Goal: Transaction & Acquisition: Obtain resource

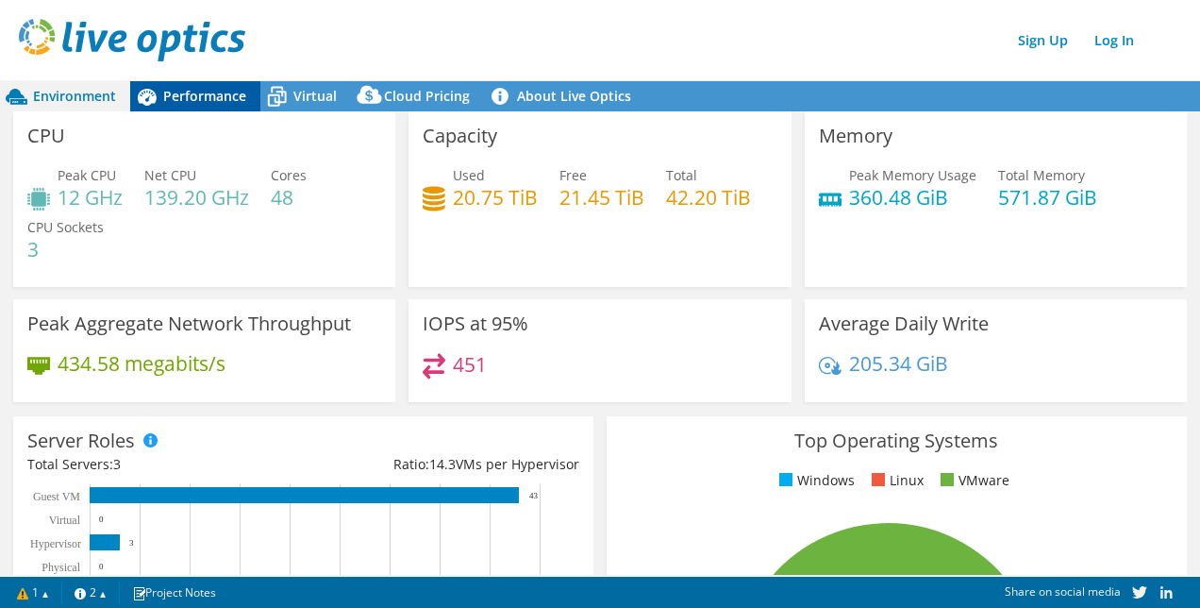
click at [172, 102] on span "Performance" at bounding box center [204, 96] width 83 height 18
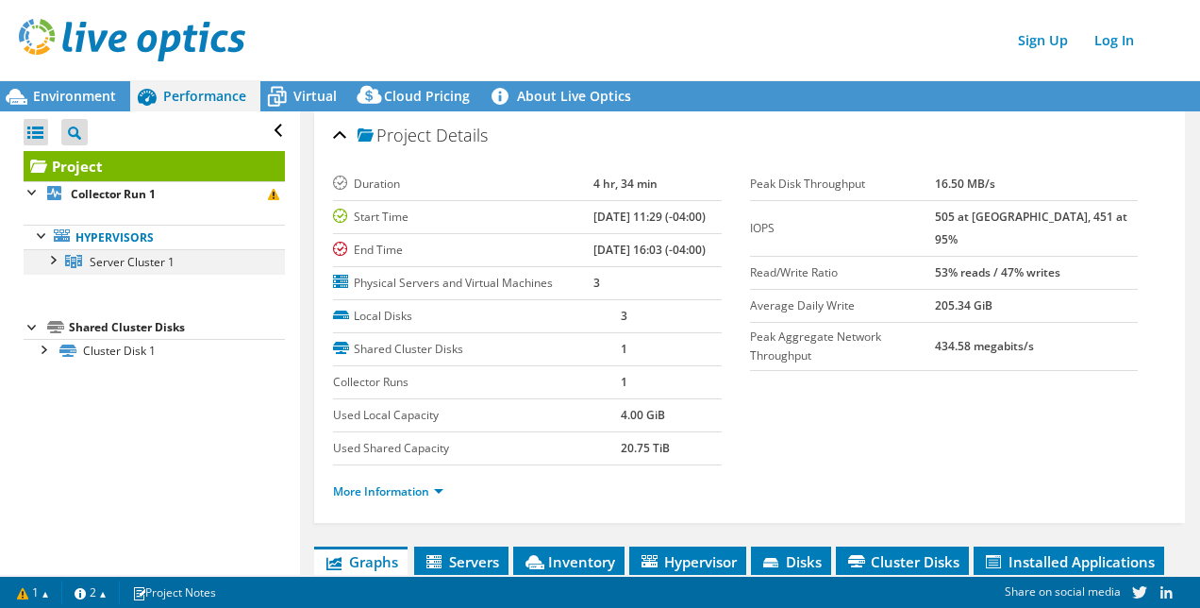
click at [48, 260] on div at bounding box center [51, 258] width 19 height 19
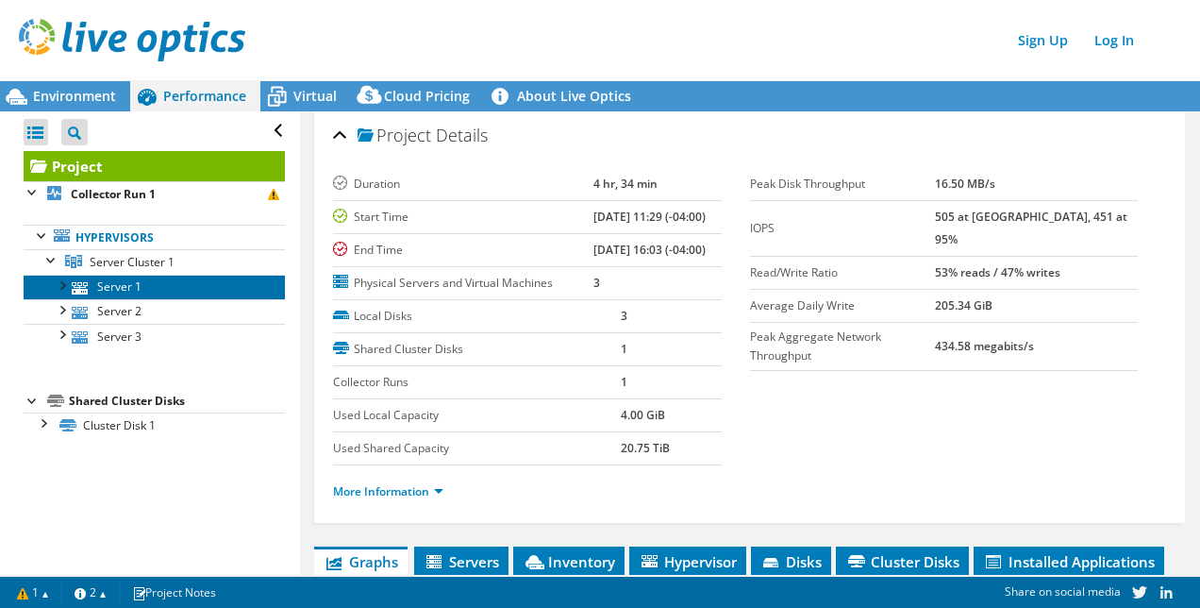
click at [107, 281] on link "Server 1" at bounding box center [154, 287] width 261 height 25
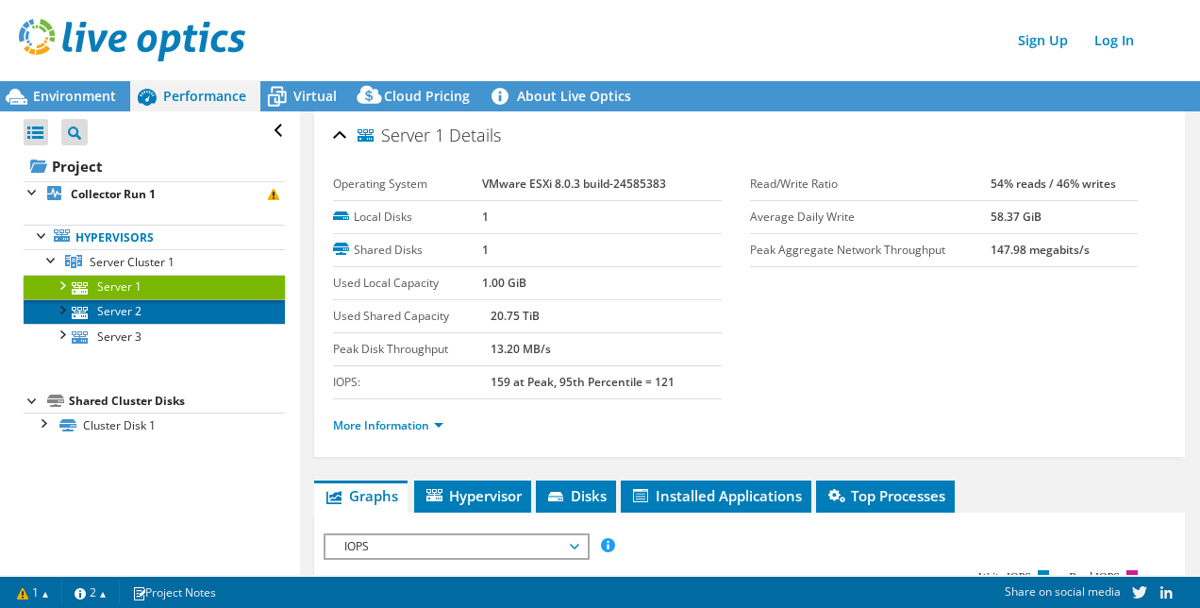
click at [101, 315] on link "Server 2" at bounding box center [154, 311] width 261 height 25
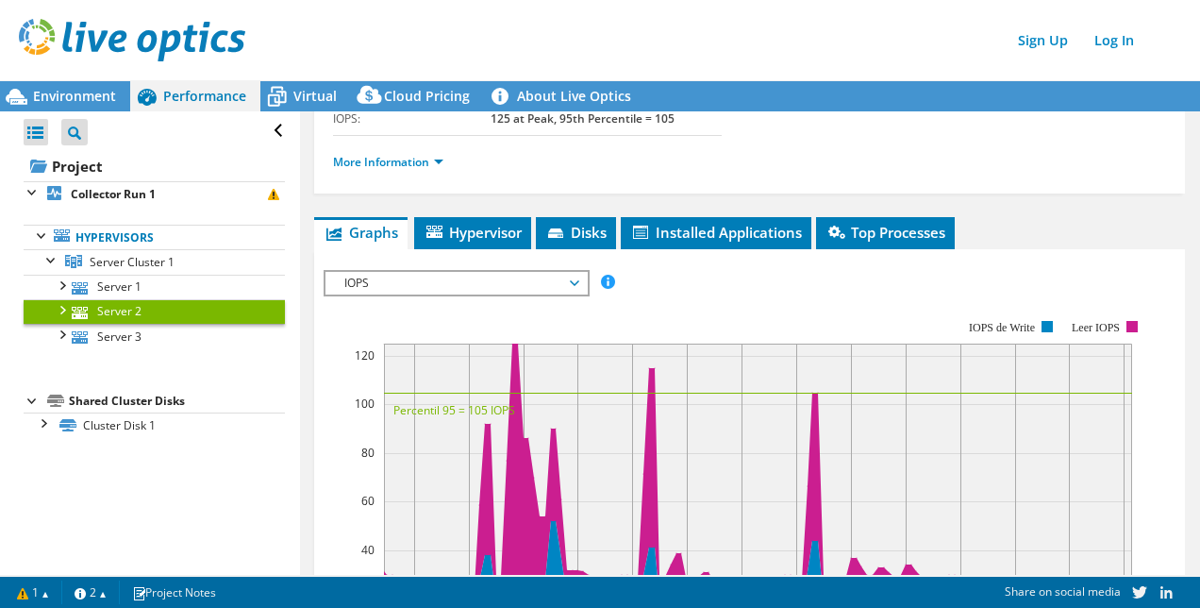
scroll to position [94, 0]
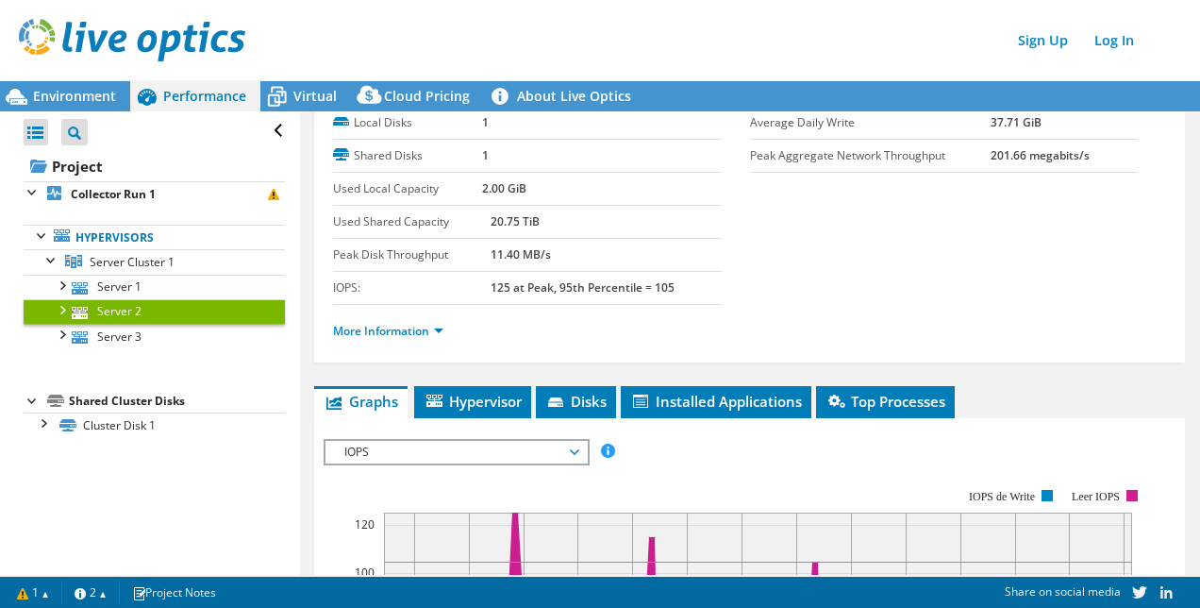
drag, startPoint x: 491, startPoint y: 467, endPoint x: 491, endPoint y: 445, distance: 21.7
click at [491, 441] on span "IOPS" at bounding box center [456, 452] width 242 height 23
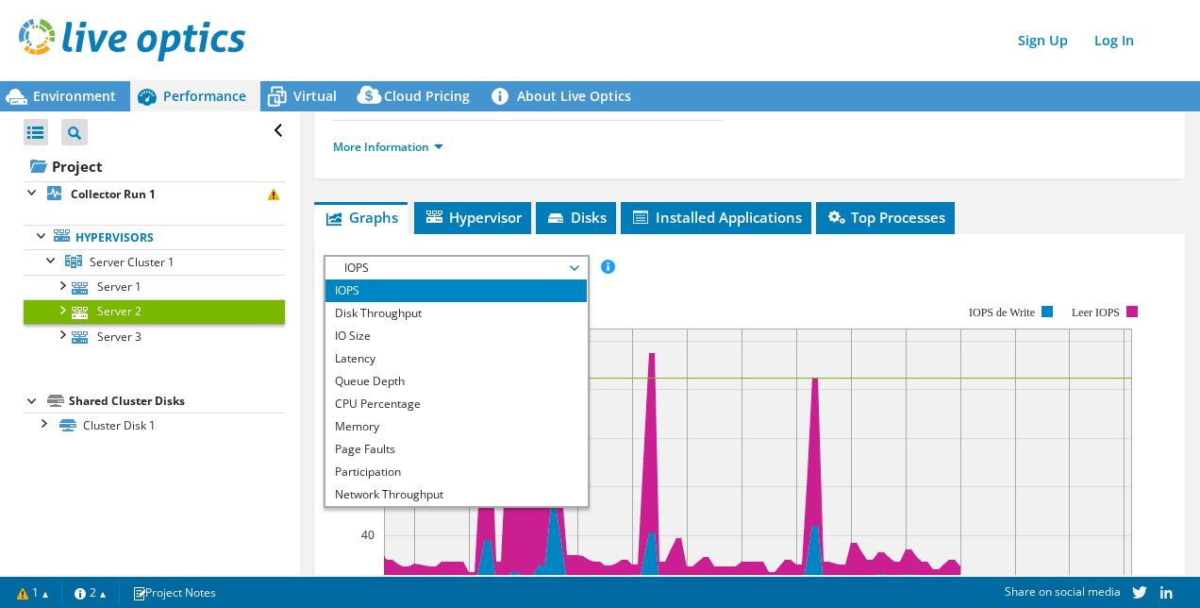
scroll to position [283, 0]
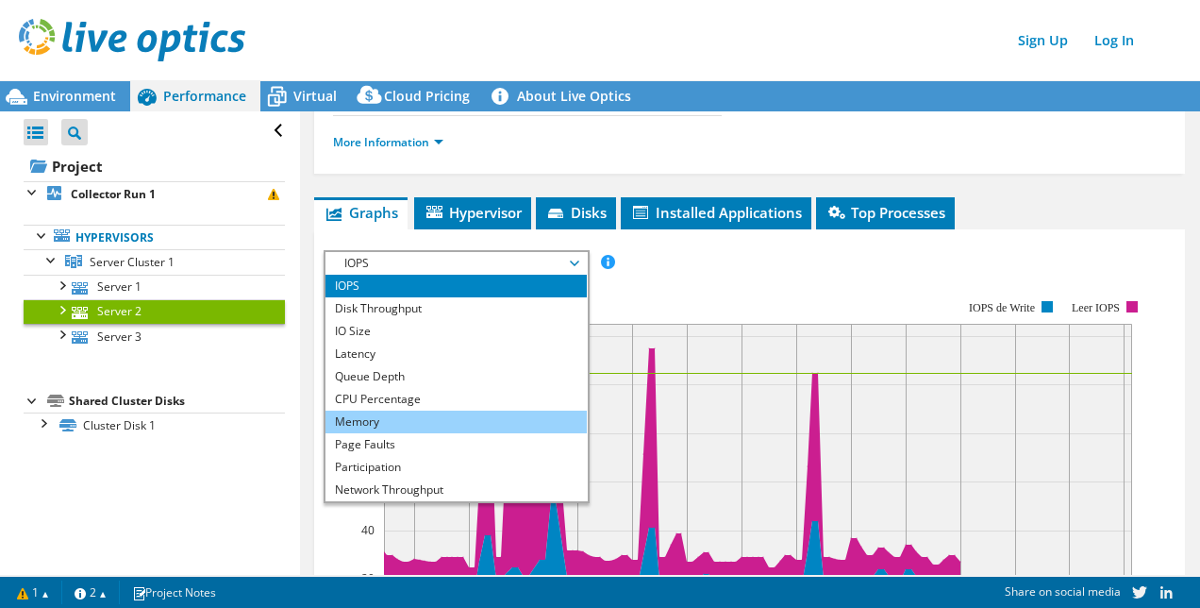
click at [436, 415] on li "Memory" at bounding box center [455, 421] width 261 height 23
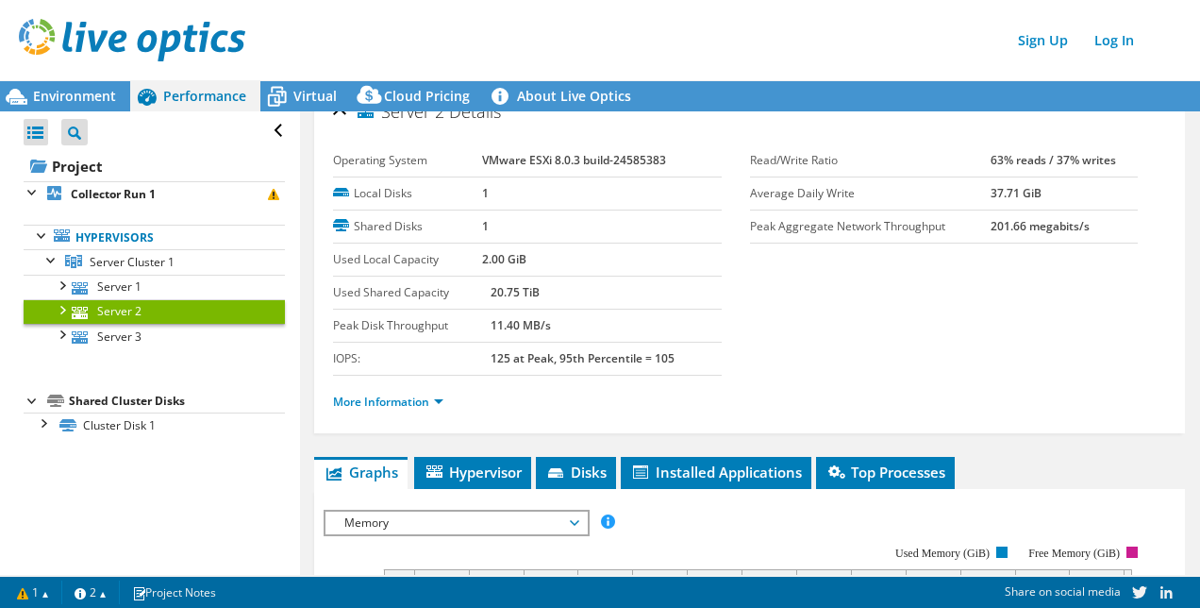
scroll to position [0, 0]
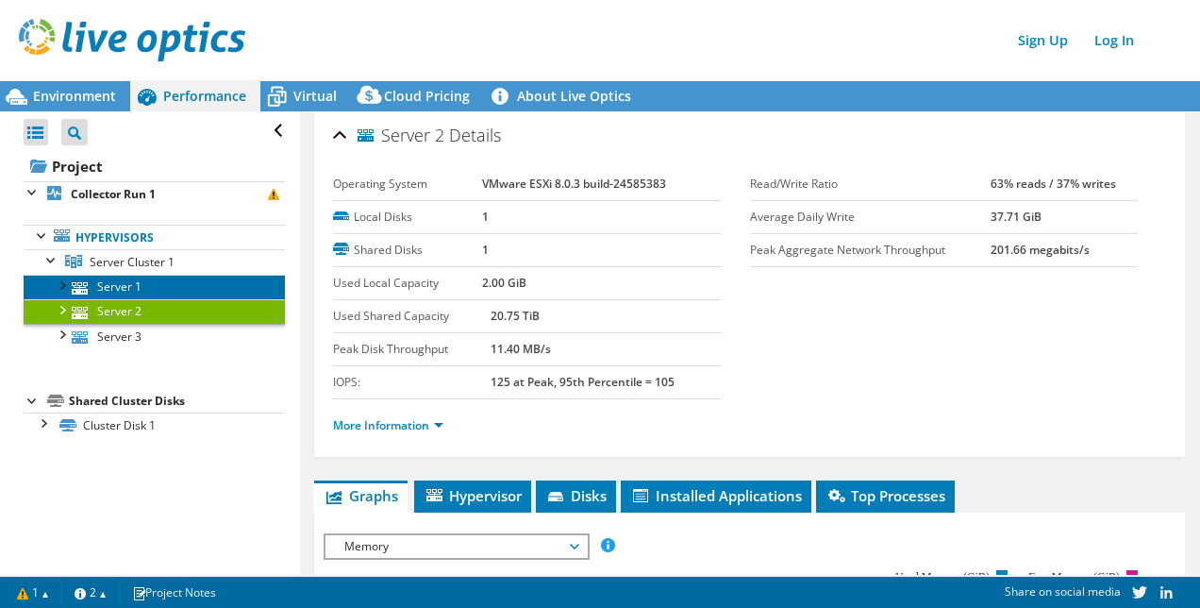
click at [99, 279] on link "Server 1" at bounding box center [154, 287] width 261 height 25
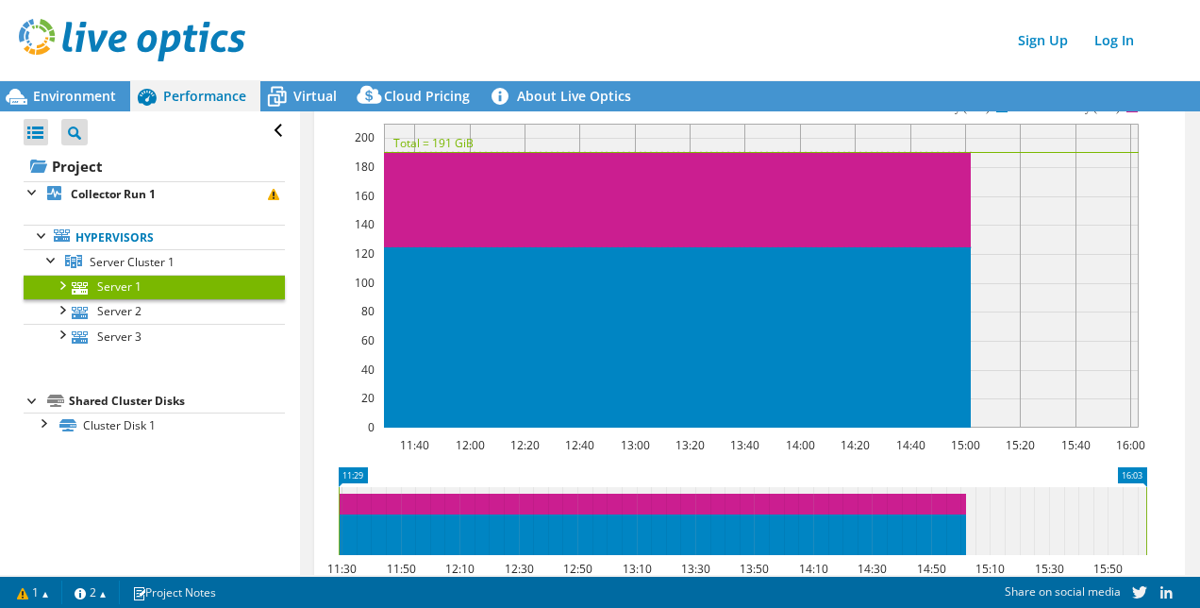
scroll to position [472, 0]
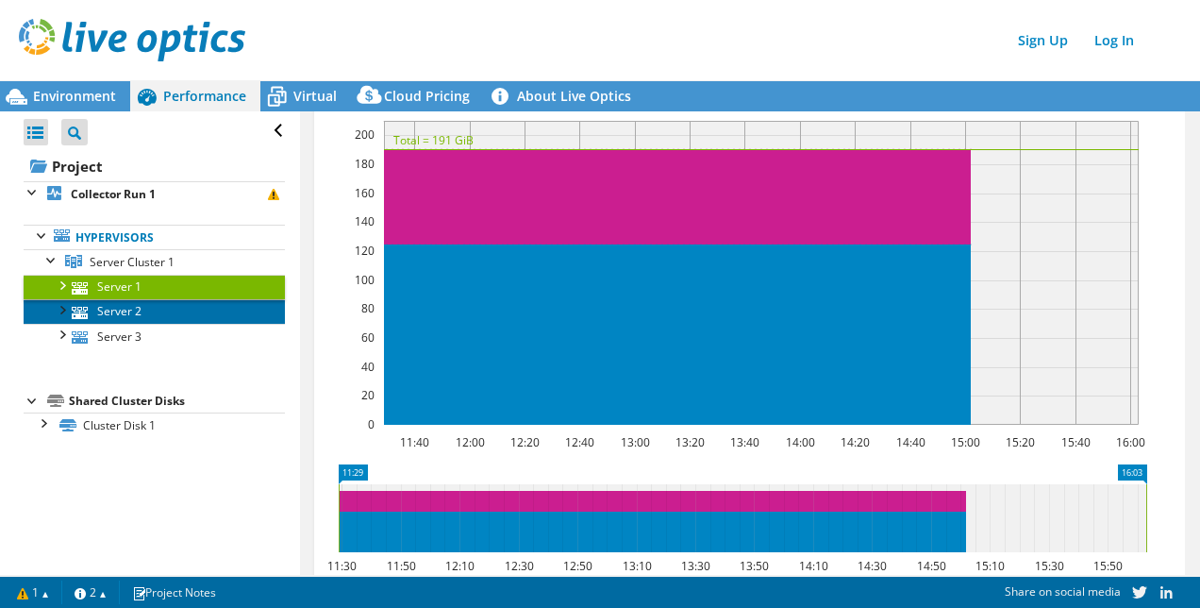
click at [132, 318] on link "Server 2" at bounding box center [154, 311] width 261 height 25
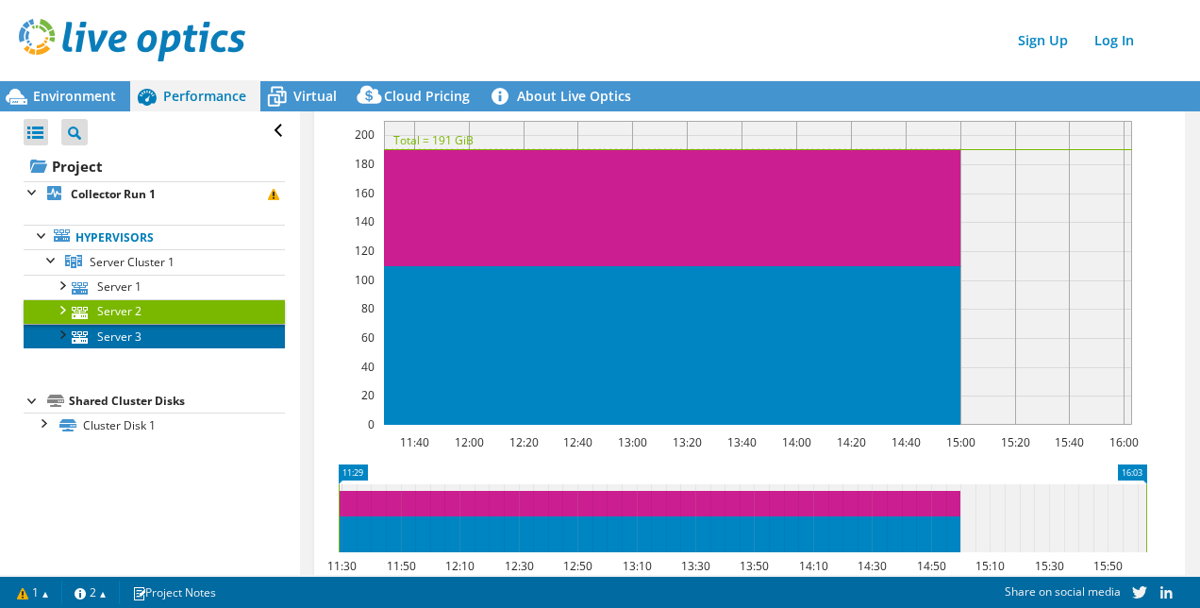
click at [179, 345] on link "Server 3" at bounding box center [154, 336] width 261 height 25
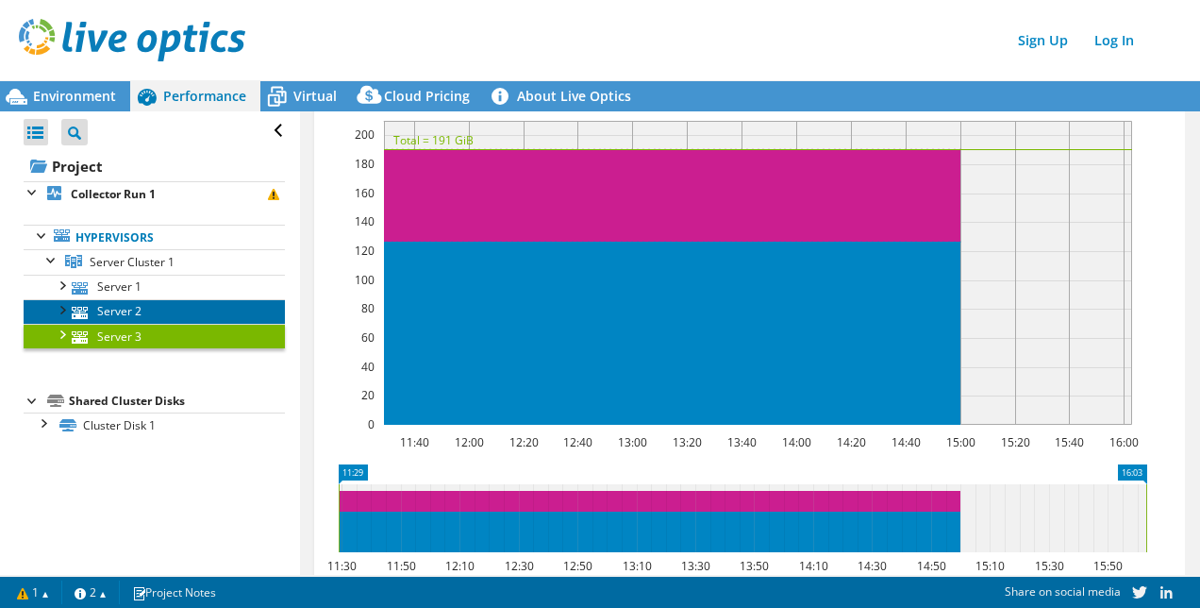
click at [175, 307] on link "Server 2" at bounding box center [154, 311] width 261 height 25
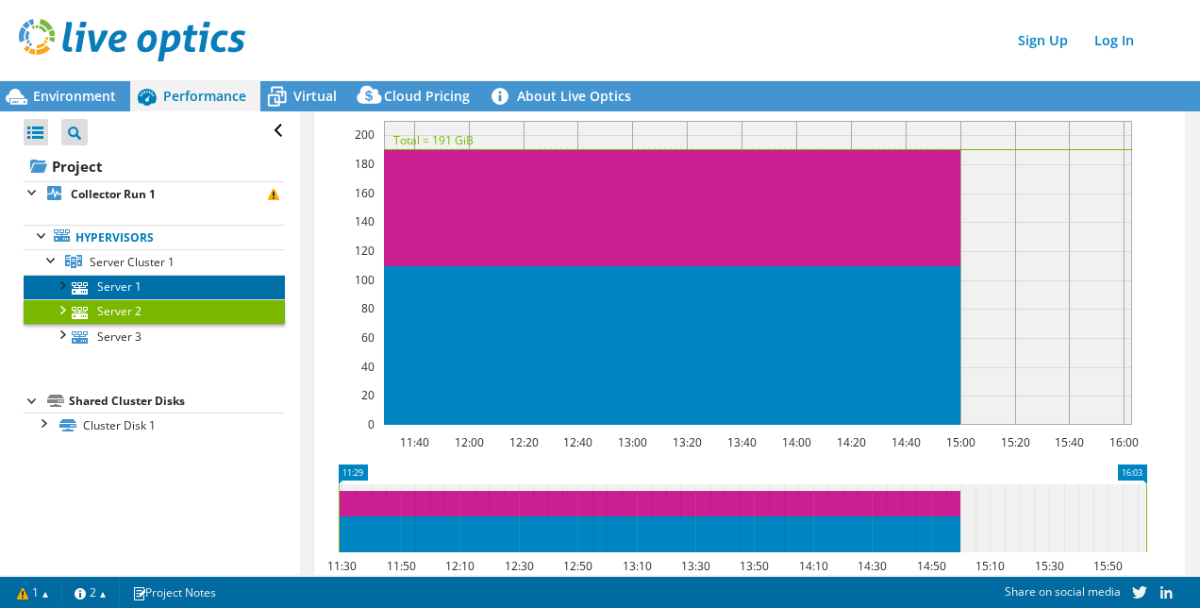
click at [175, 282] on link "Server 1" at bounding box center [154, 287] width 261 height 25
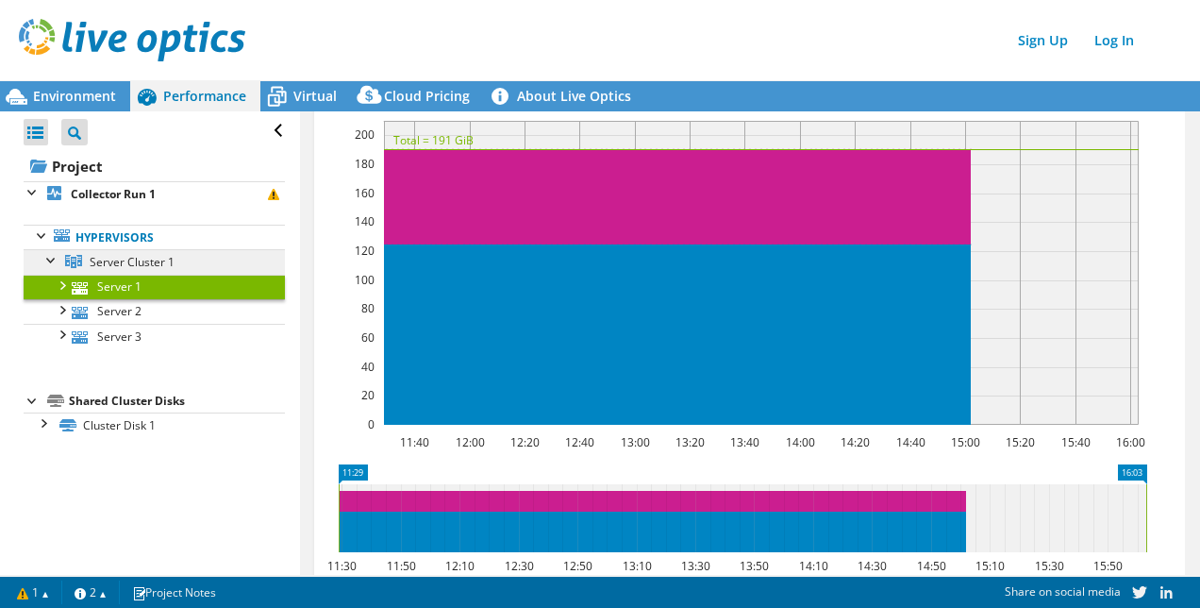
click at [100, 249] on link "Server Cluster 1" at bounding box center [154, 261] width 261 height 25
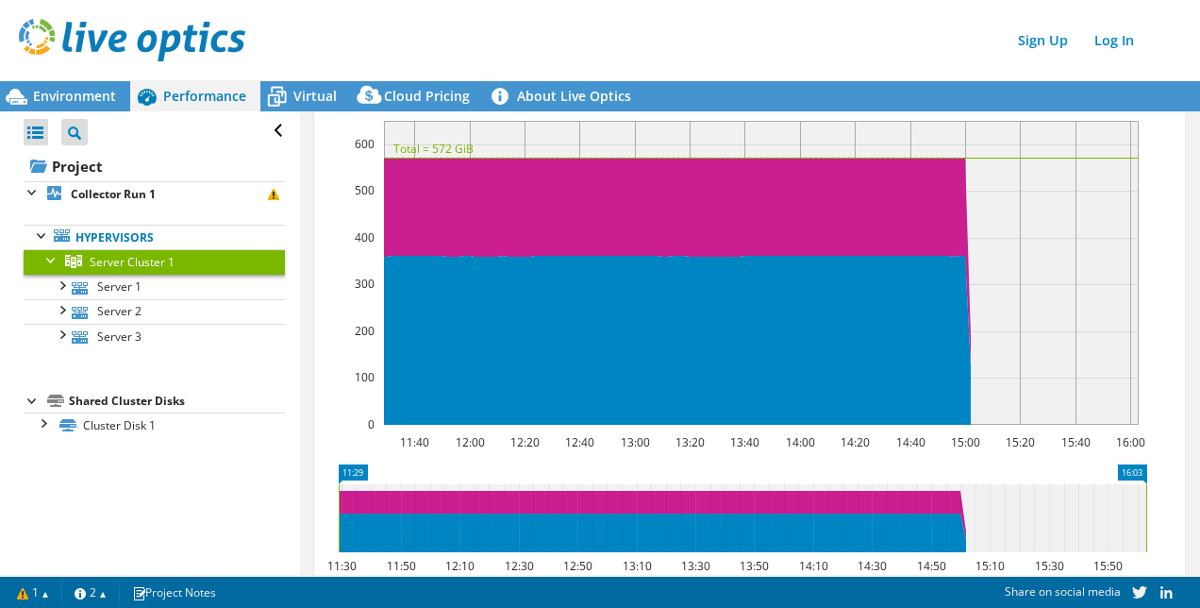
scroll to position [0, 0]
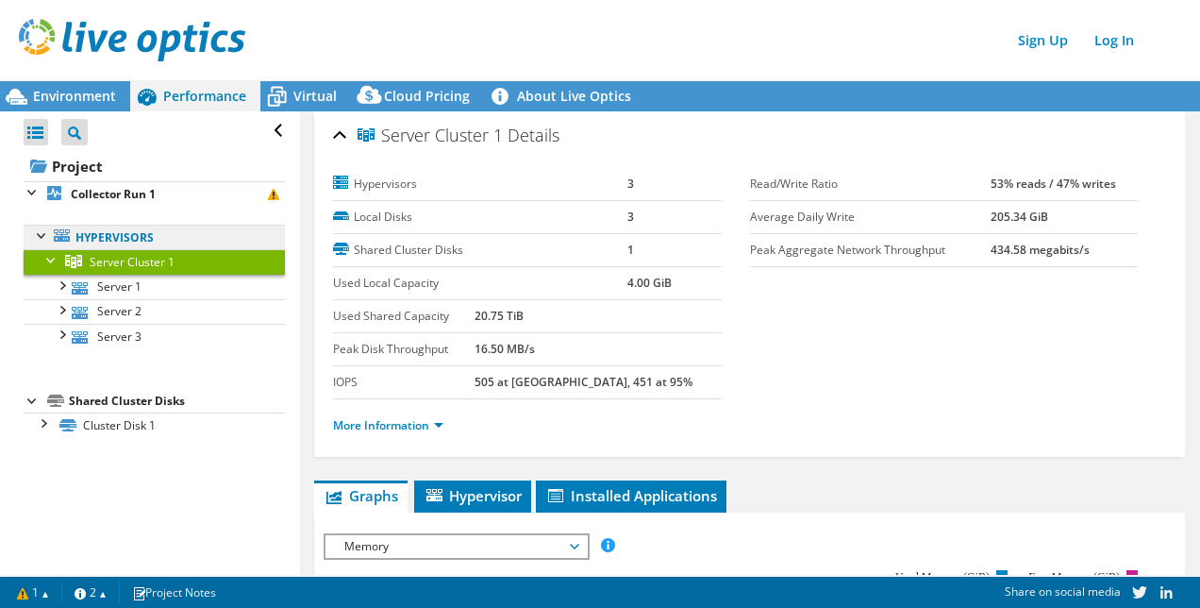
click at [92, 237] on link "Hypervisors" at bounding box center [154, 237] width 261 height 25
click at [211, 89] on span "Performance" at bounding box center [204, 96] width 83 height 18
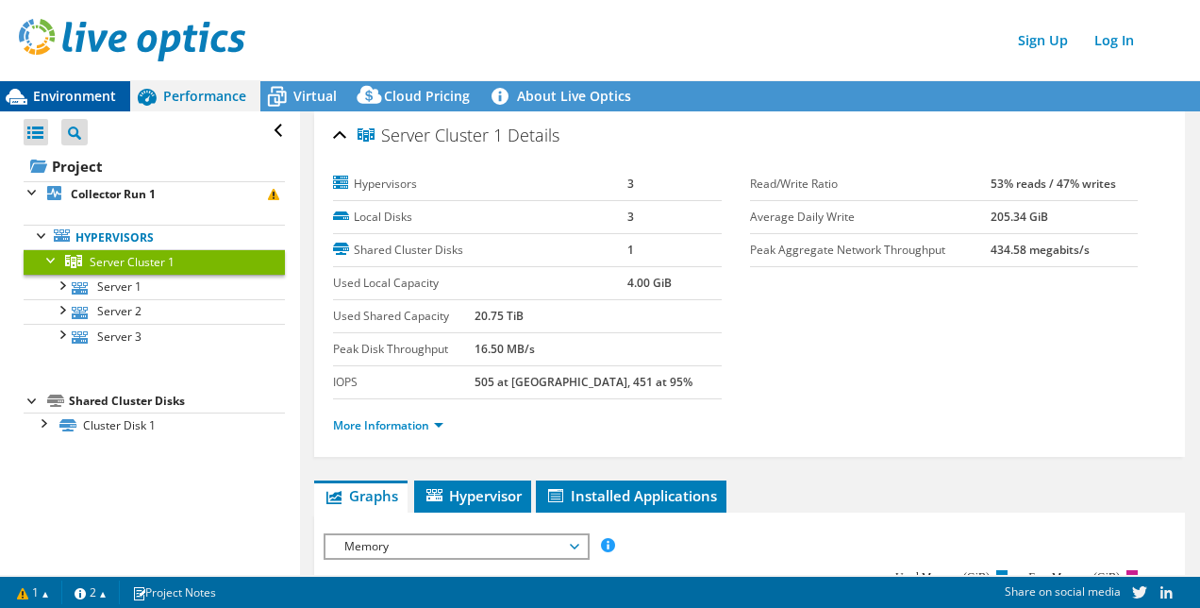
click at [82, 86] on div "Environment" at bounding box center [65, 96] width 130 height 30
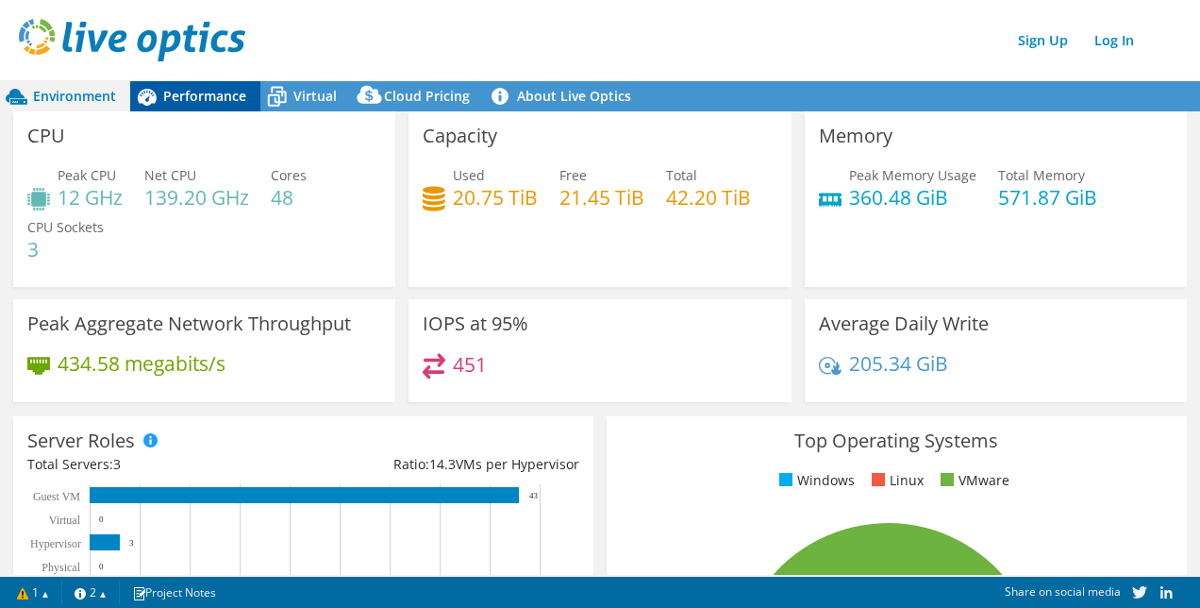
click at [169, 107] on div "Performance" at bounding box center [195, 96] width 130 height 30
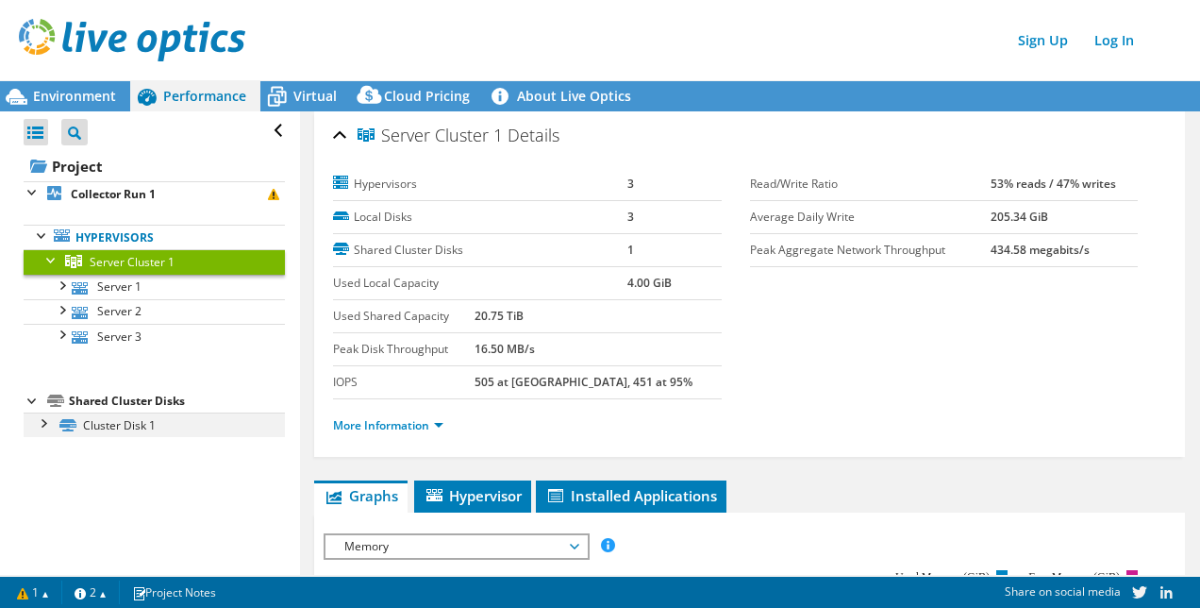
click at [48, 421] on div at bounding box center [42, 421] width 19 height 19
drag, startPoint x: 403, startPoint y: 423, endPoint x: 626, endPoint y: 418, distance: 223.6
click at [403, 423] on link "More Information" at bounding box center [388, 425] width 110 height 16
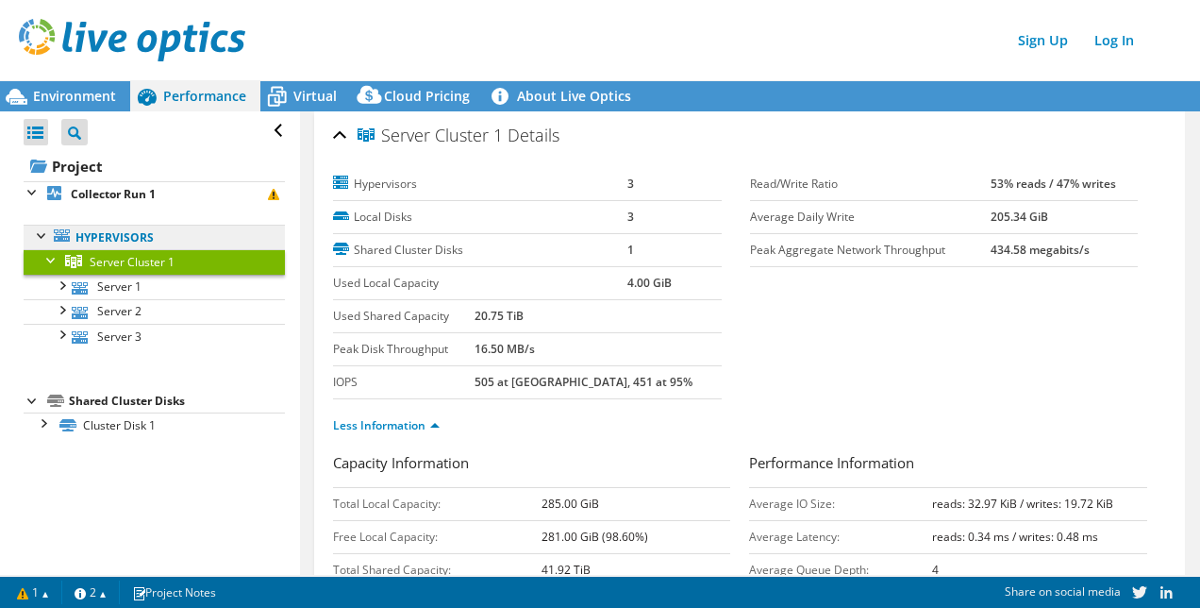
click at [185, 239] on link "Hypervisors" at bounding box center [154, 237] width 261 height 25
click at [125, 246] on link "Hypervisors" at bounding box center [154, 237] width 261 height 25
click at [118, 261] on span "Server Cluster 1" at bounding box center [132, 262] width 85 height 16
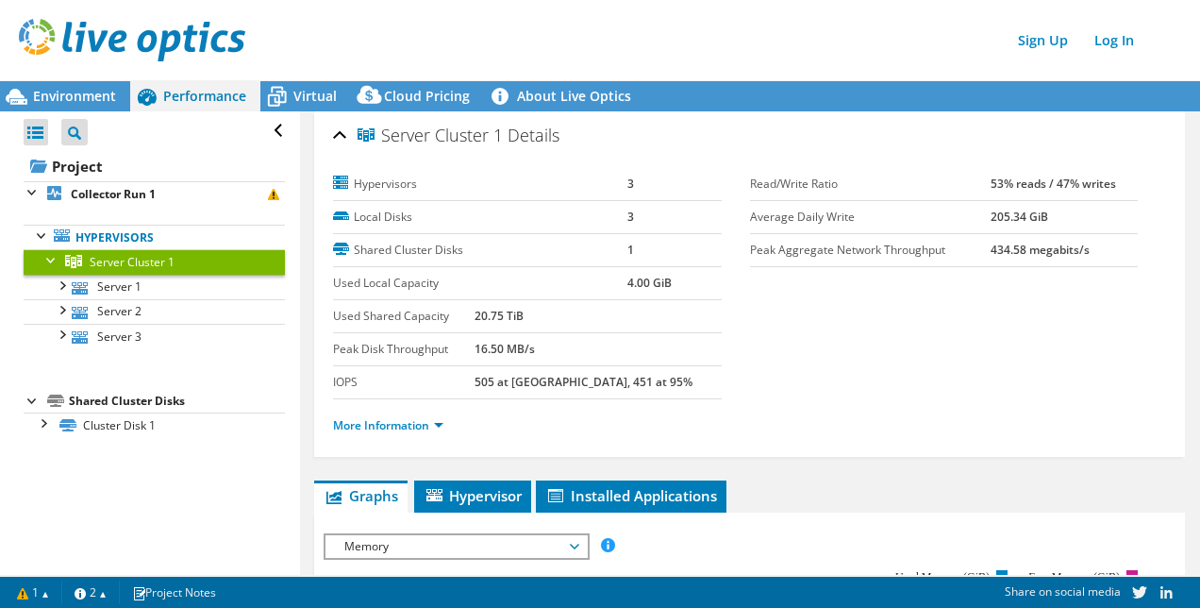
click at [211, 97] on span "Performance" at bounding box center [204, 96] width 83 height 18
click at [66, 86] on div "Environment" at bounding box center [65, 96] width 130 height 30
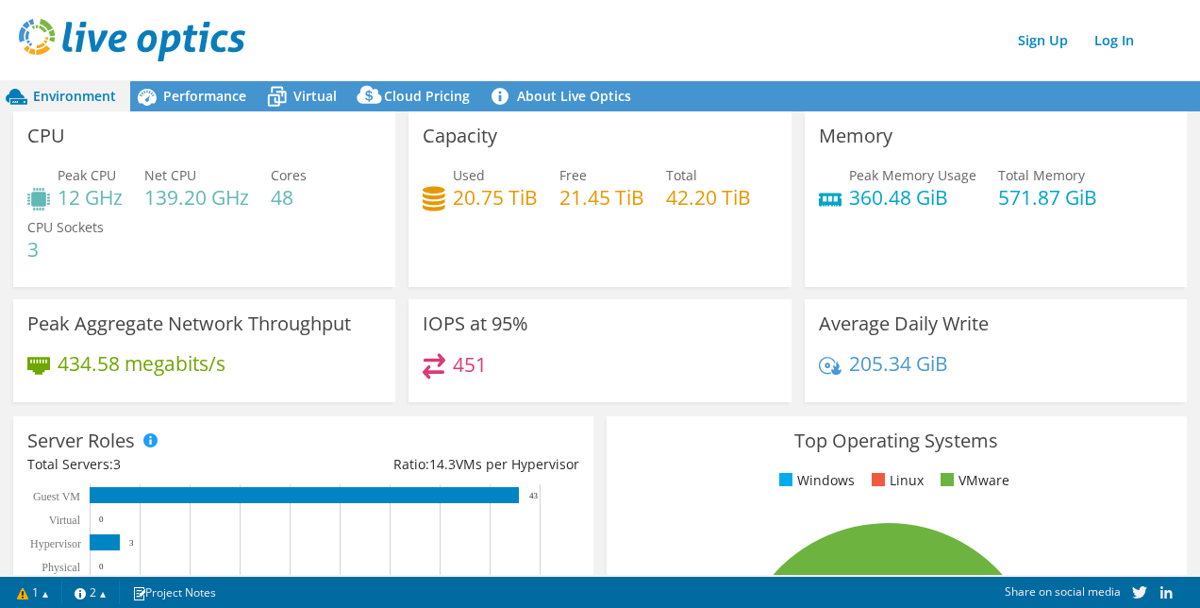
click at [1147, 175] on div "Peak Memory Usage 360.48 GiB Total Memory 571.87 GiB" at bounding box center [996, 195] width 354 height 61
click at [1120, 44] on link "Log In" at bounding box center [1114, 39] width 58 height 27
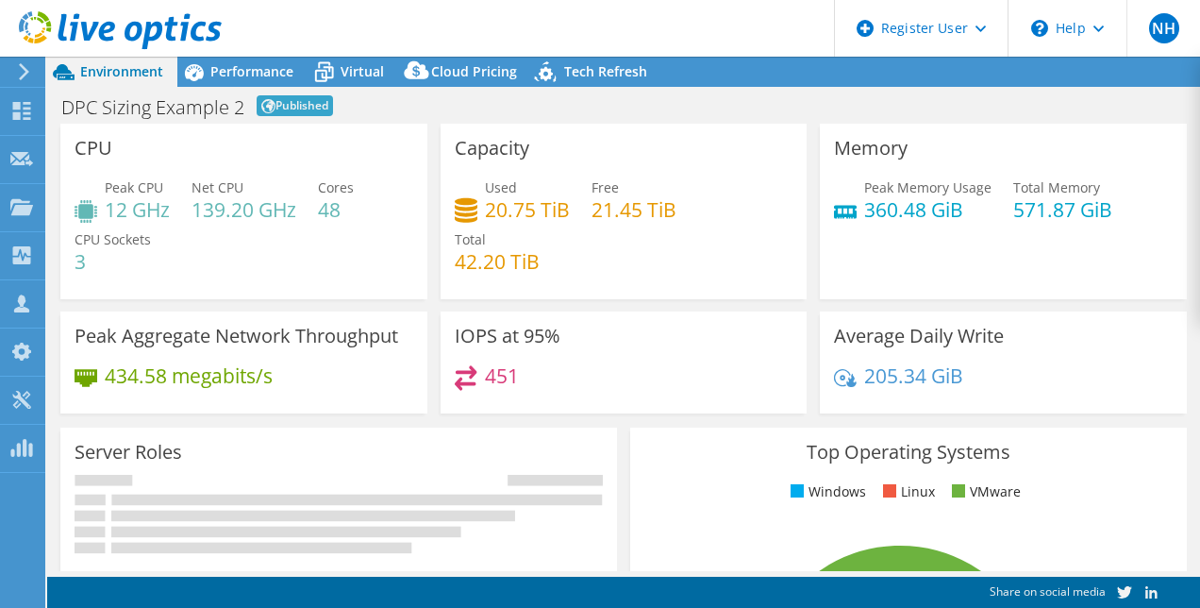
select select "EUFrankfurt"
select select "EUR"
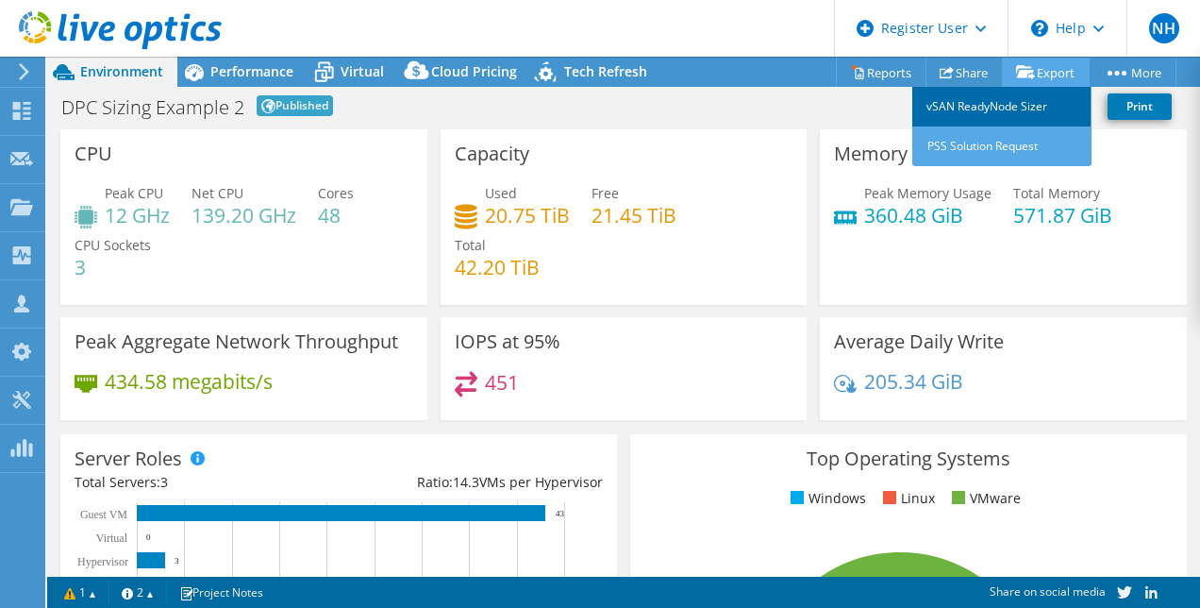
click at [1026, 108] on link "vSAN ReadyNode Sizer" at bounding box center [1001, 107] width 179 height 40
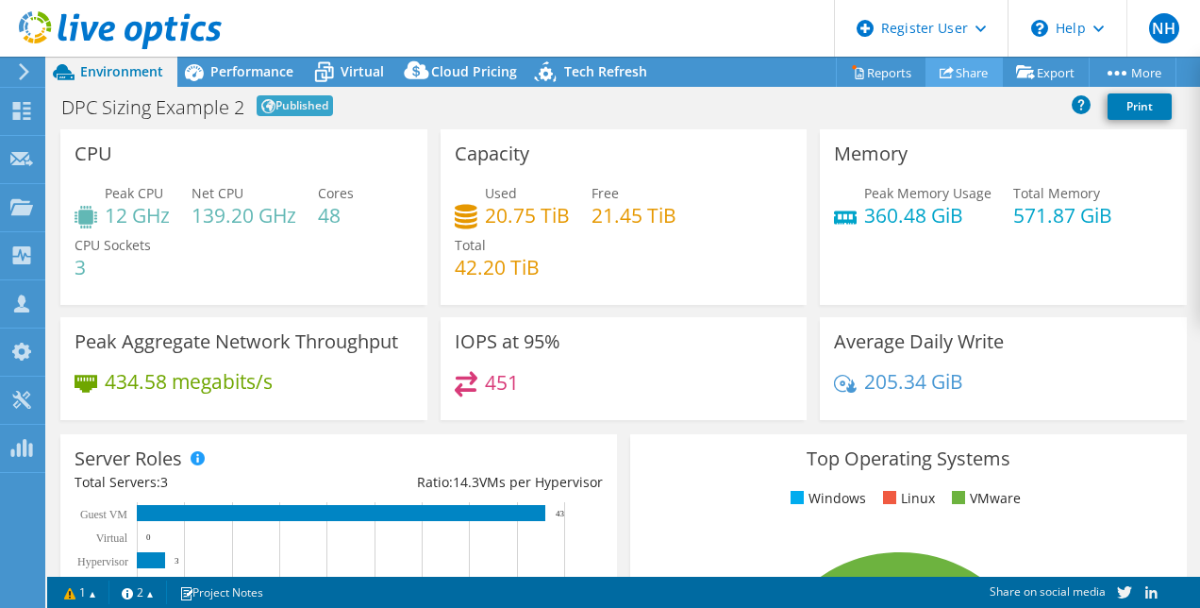
click at [959, 73] on link "Share" at bounding box center [964, 72] width 77 height 29
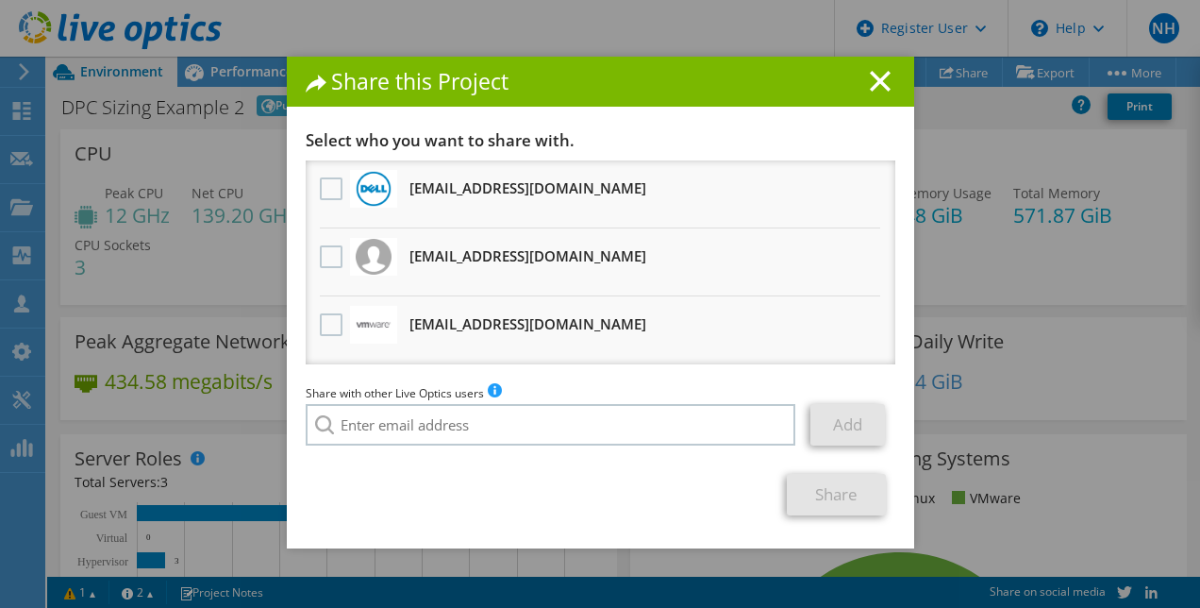
click at [890, 70] on div "Share this Project" at bounding box center [600, 82] width 627 height 50
click at [872, 79] on line at bounding box center [880, 81] width 19 height 19
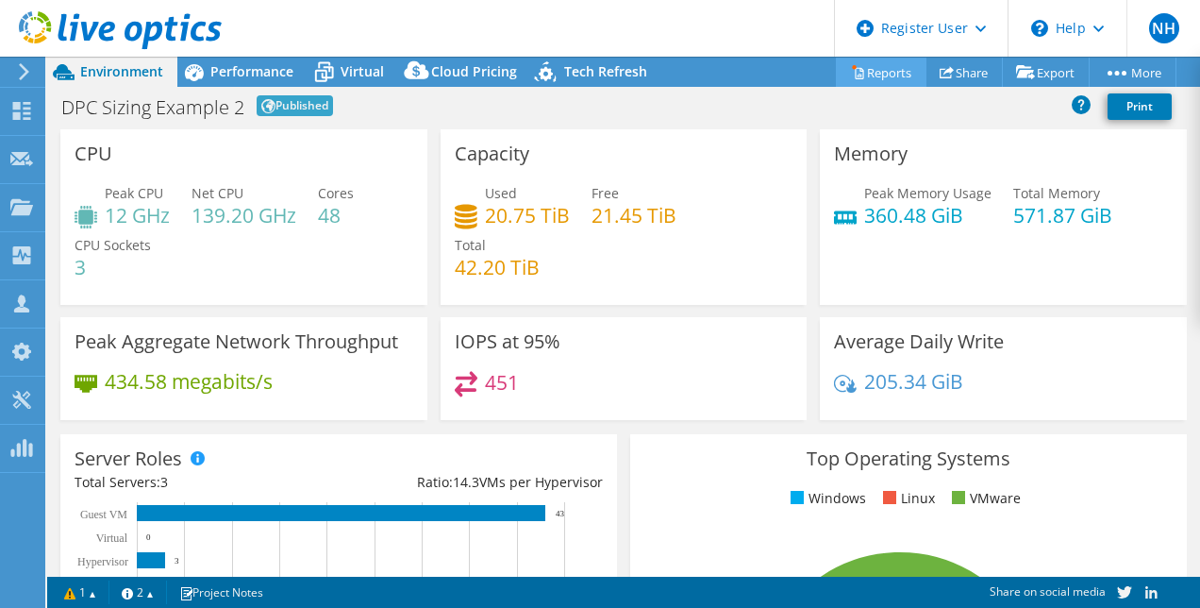
click at [882, 61] on link "Reports" at bounding box center [881, 72] width 91 height 29
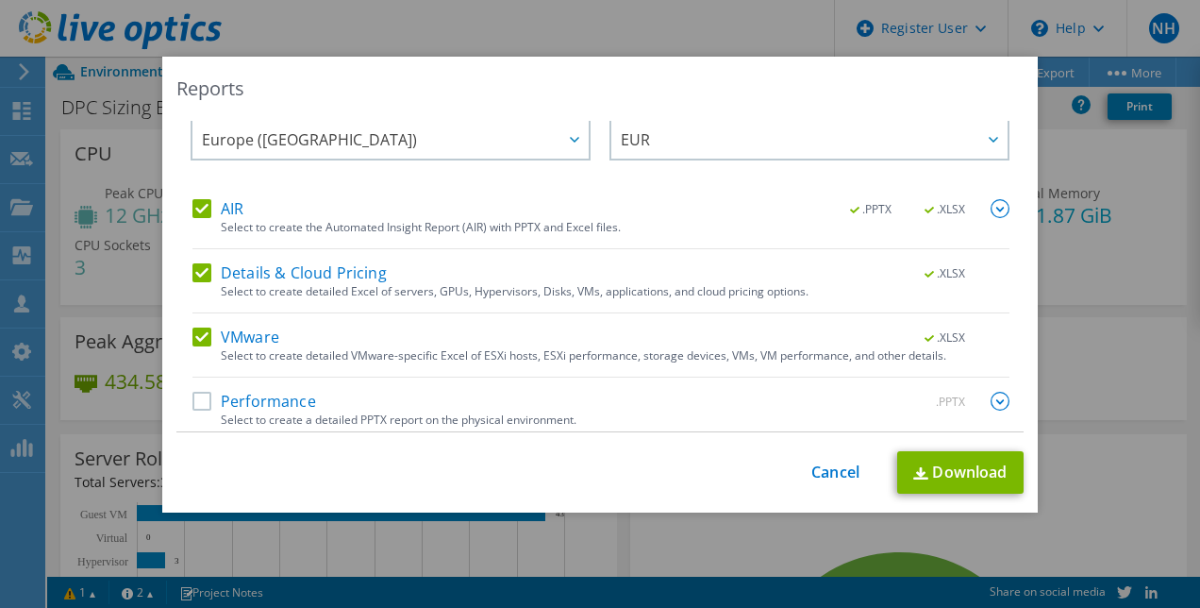
scroll to position [35, 0]
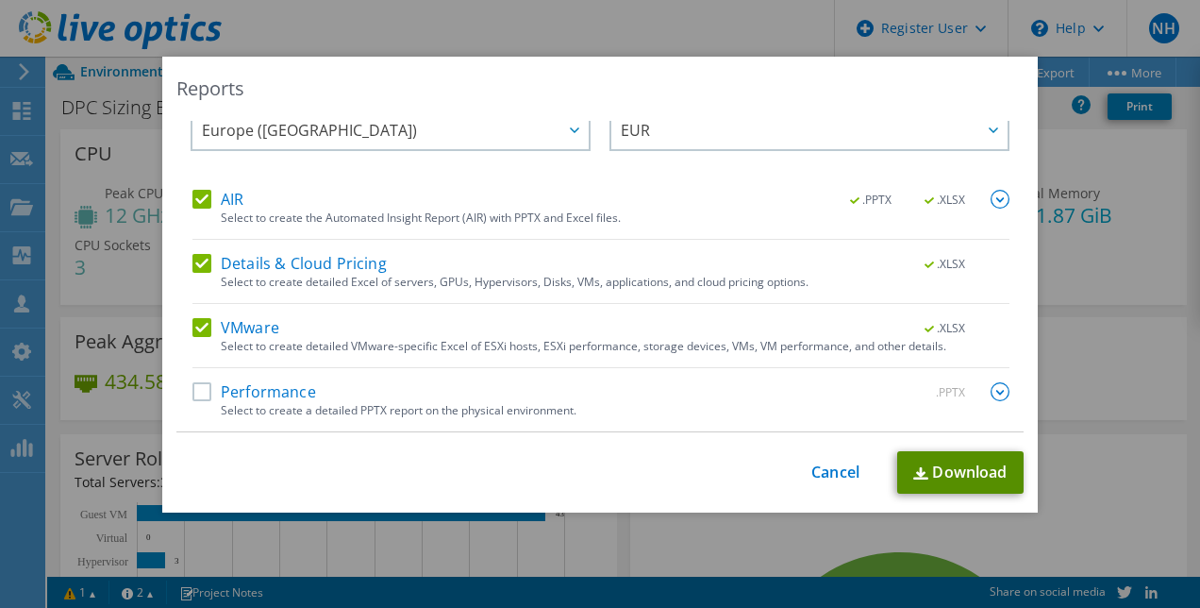
click at [962, 468] on link "Download" at bounding box center [960, 472] width 126 height 42
click at [215, 389] on label "Performance" at bounding box center [254, 391] width 124 height 19
drag, startPoint x: 215, startPoint y: 389, endPoint x: 194, endPoint y: 389, distance: 20.8
click at [194, 389] on label "Performance" at bounding box center [254, 391] width 124 height 19
click at [0, 0] on input "Performance" at bounding box center [0, 0] width 0 height 0
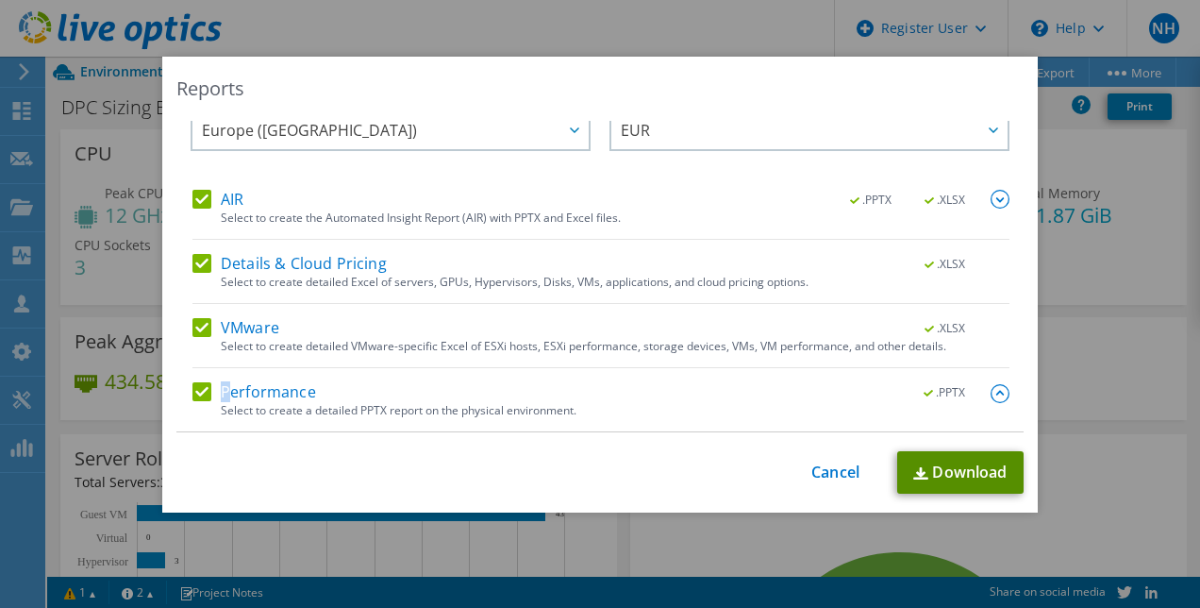
click at [942, 485] on link "Download" at bounding box center [960, 472] width 126 height 42
click at [511, 490] on div "This process may take a while, please wait... Cancel Download" at bounding box center [599, 472] width 847 height 42
click at [1097, 384] on div "Reports Select Region for Cloud Pricing Asia Pacific ([GEOGRAPHIC_DATA]) [GEOGR…" at bounding box center [600, 304] width 1200 height 494
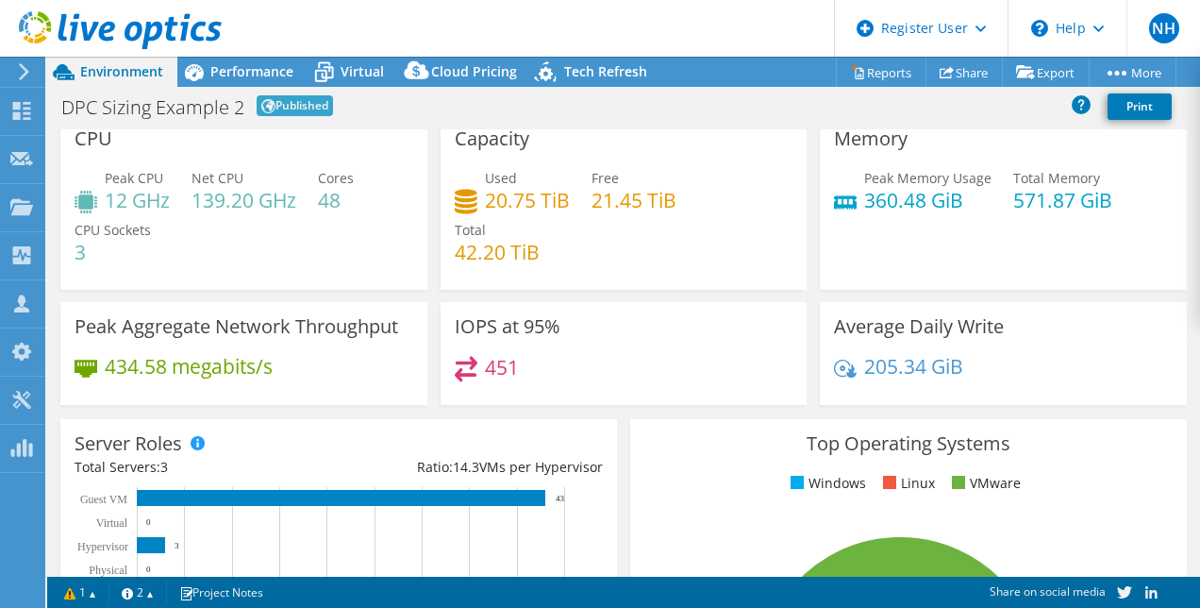
scroll to position [0, 0]
